Goal: Obtain resource: Obtain resource

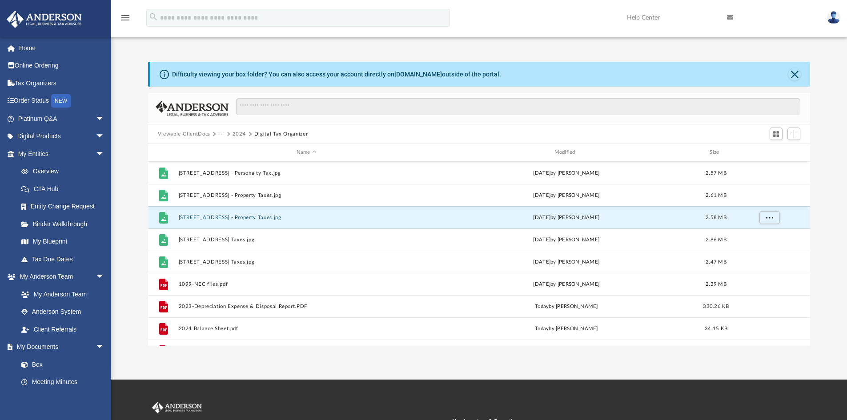
scroll to position [196, 656]
click at [833, 18] on img at bounding box center [833, 17] width 13 height 13
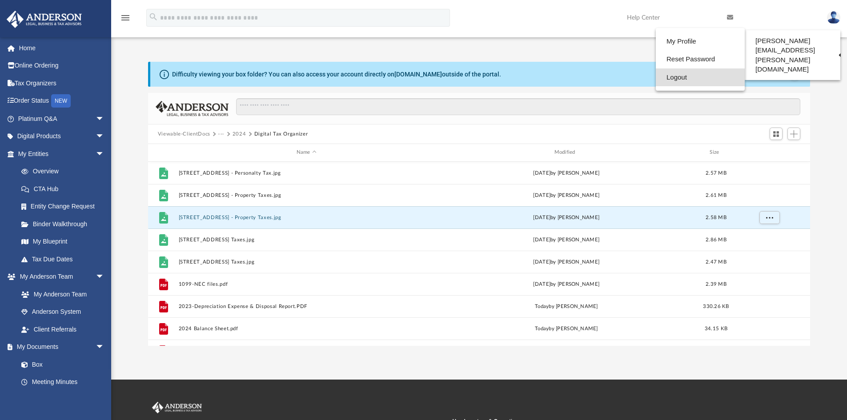
click at [676, 78] on link "Logout" at bounding box center [700, 77] width 89 height 18
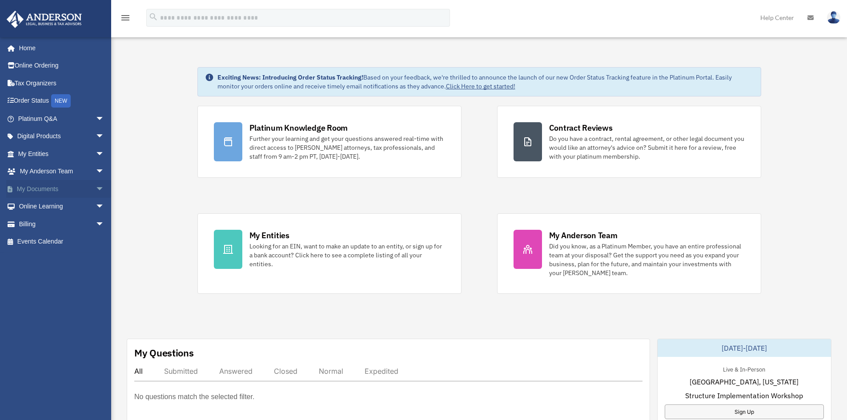
click at [52, 190] on link "My Documents arrow_drop_down" at bounding box center [62, 189] width 112 height 18
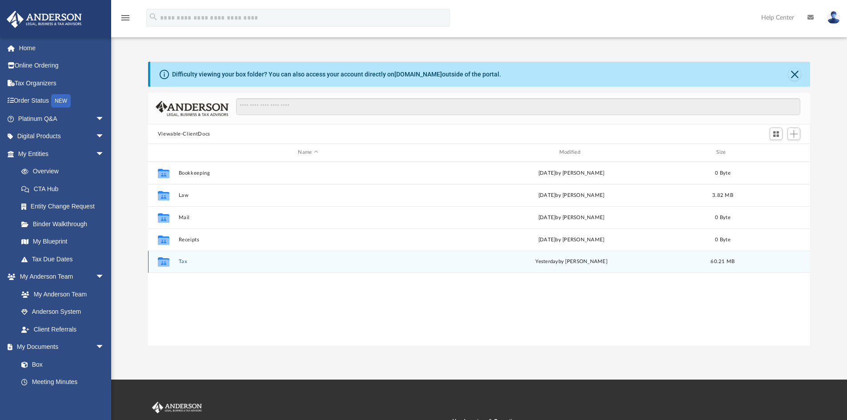
scroll to position [196, 656]
click at [182, 262] on button "Tax" at bounding box center [307, 262] width 259 height 6
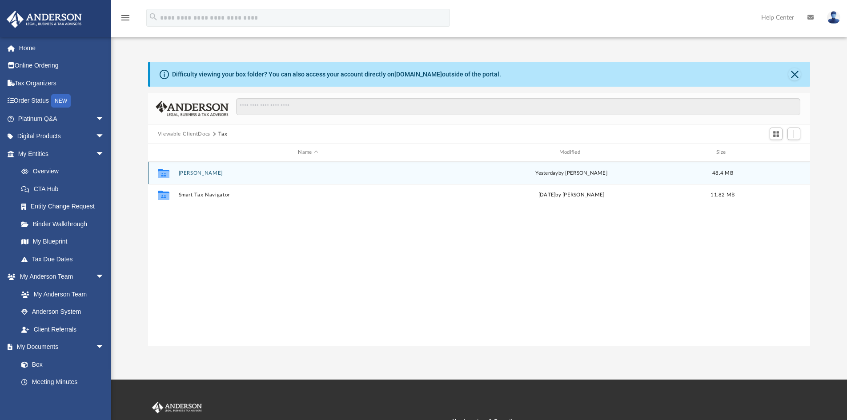
click at [193, 171] on button "Hopkins, Scott" at bounding box center [307, 173] width 259 height 6
click at [192, 174] on button "2024" at bounding box center [307, 173] width 259 height 6
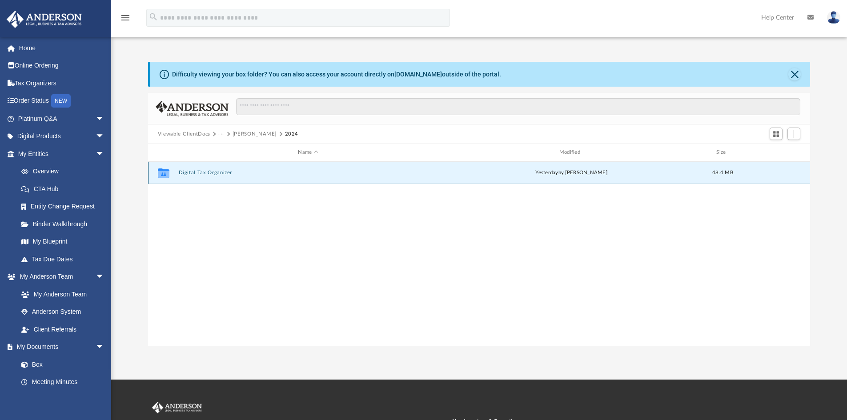
click at [192, 174] on button "Digital Tax Organizer" at bounding box center [307, 173] width 259 height 6
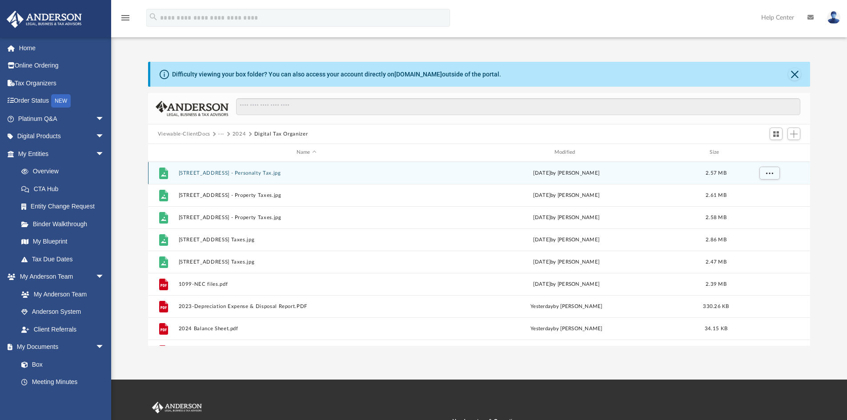
click at [192, 174] on button "[STREET_ADDRESS] - Personalty Tax.jpg" at bounding box center [306, 173] width 256 height 6
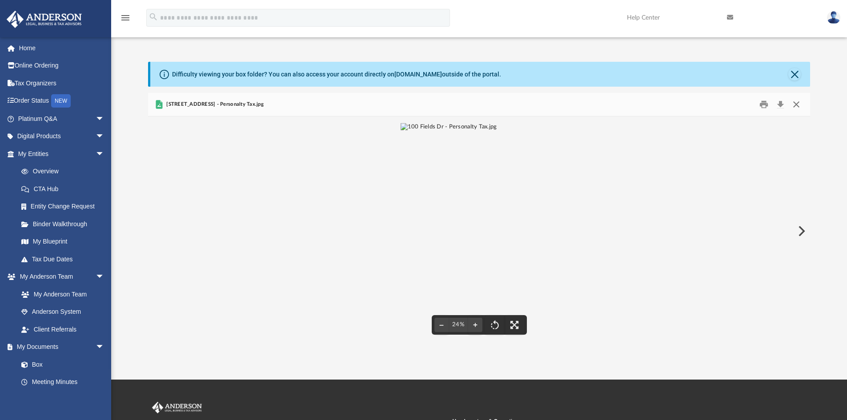
click at [795, 103] on button "Close" at bounding box center [797, 105] width 16 height 14
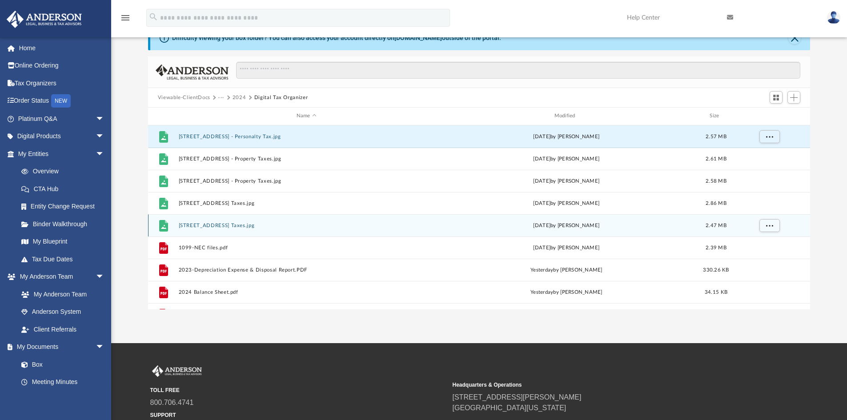
scroll to position [30, 0]
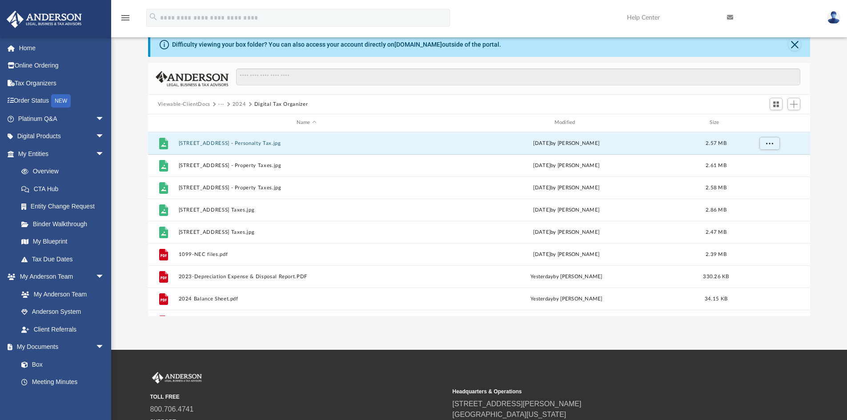
click at [134, 217] on div "Difficulty viewing your box folder? You can also access your account directly o…" at bounding box center [479, 174] width 736 height 284
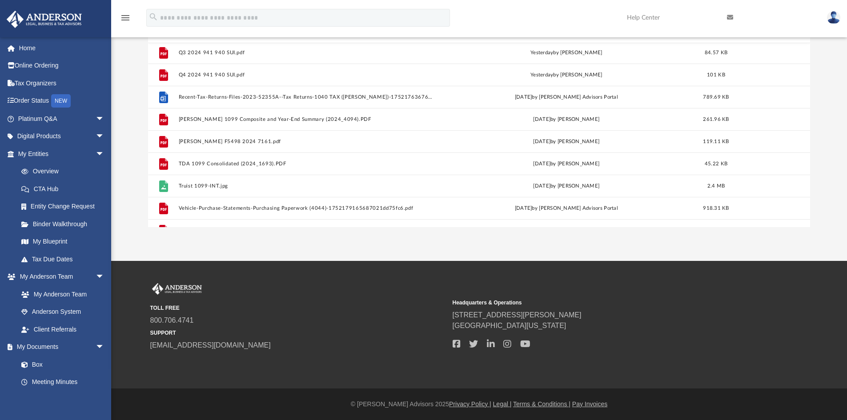
scroll to position [728, 0]
